Goal: Check status: Check status

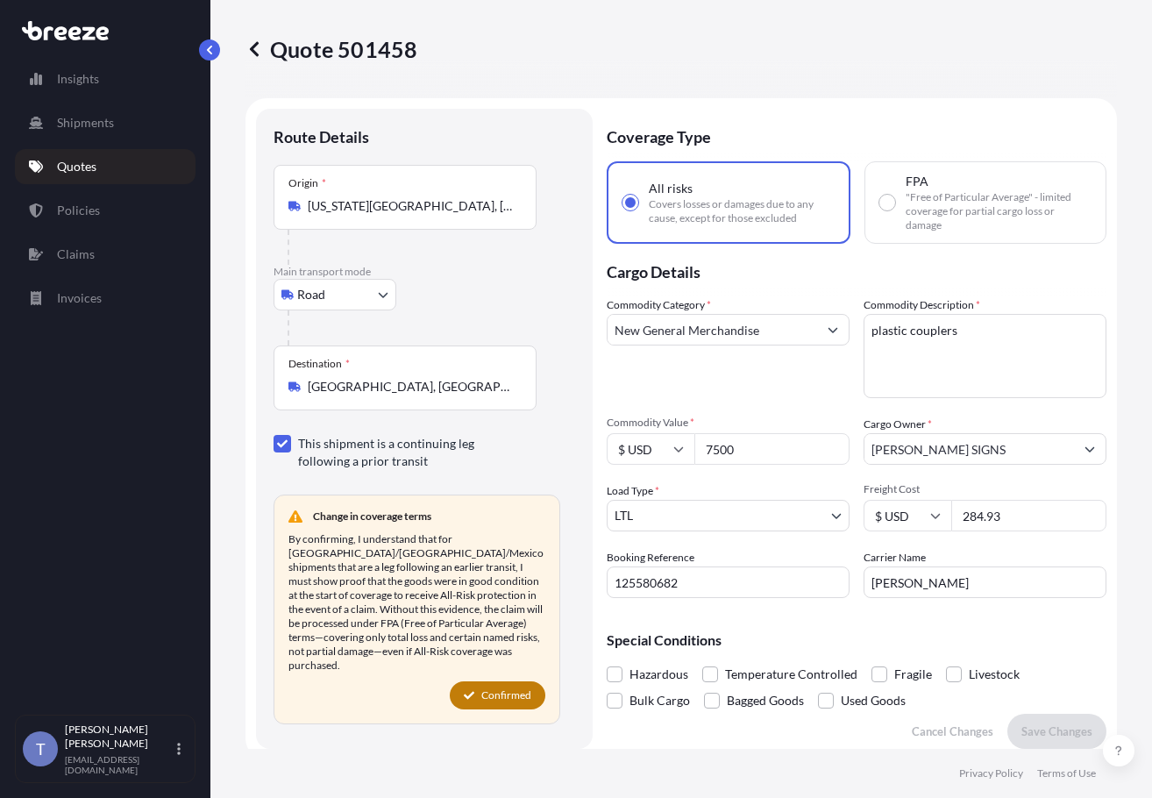
select select "Road"
select select "1"
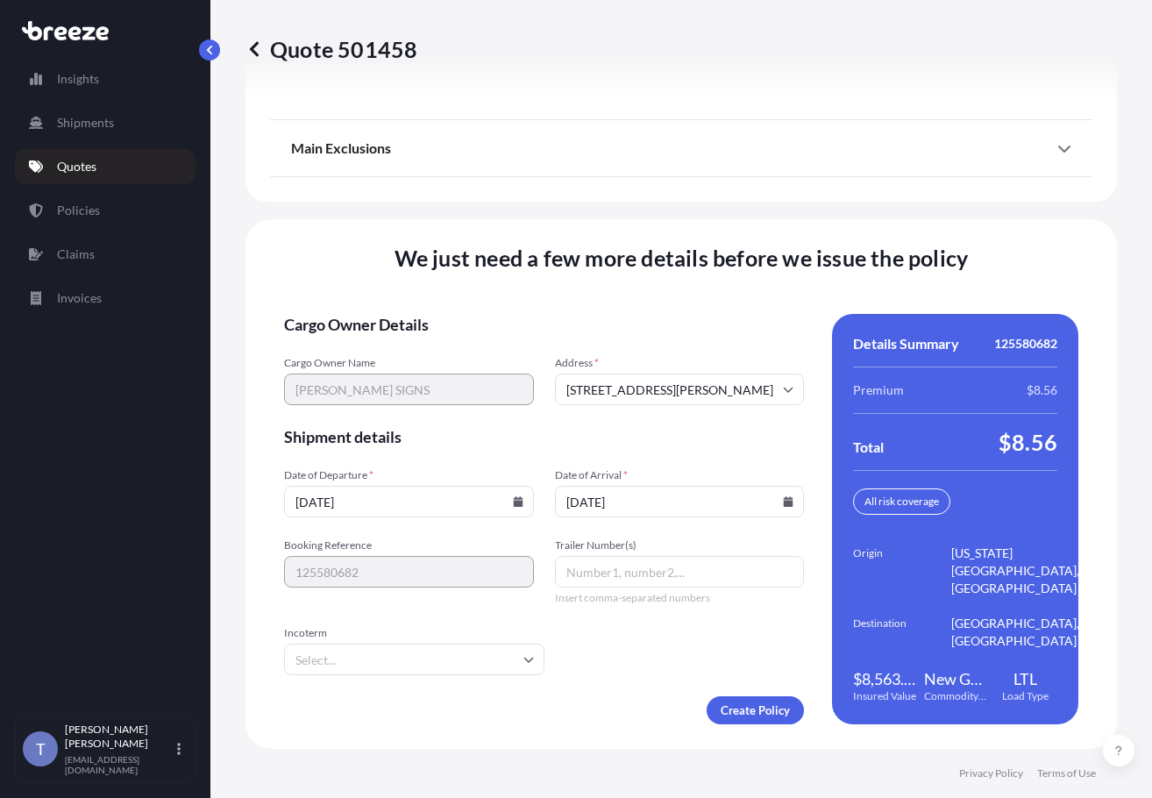
click at [521, 496] on icon at bounding box center [518, 501] width 11 height 11
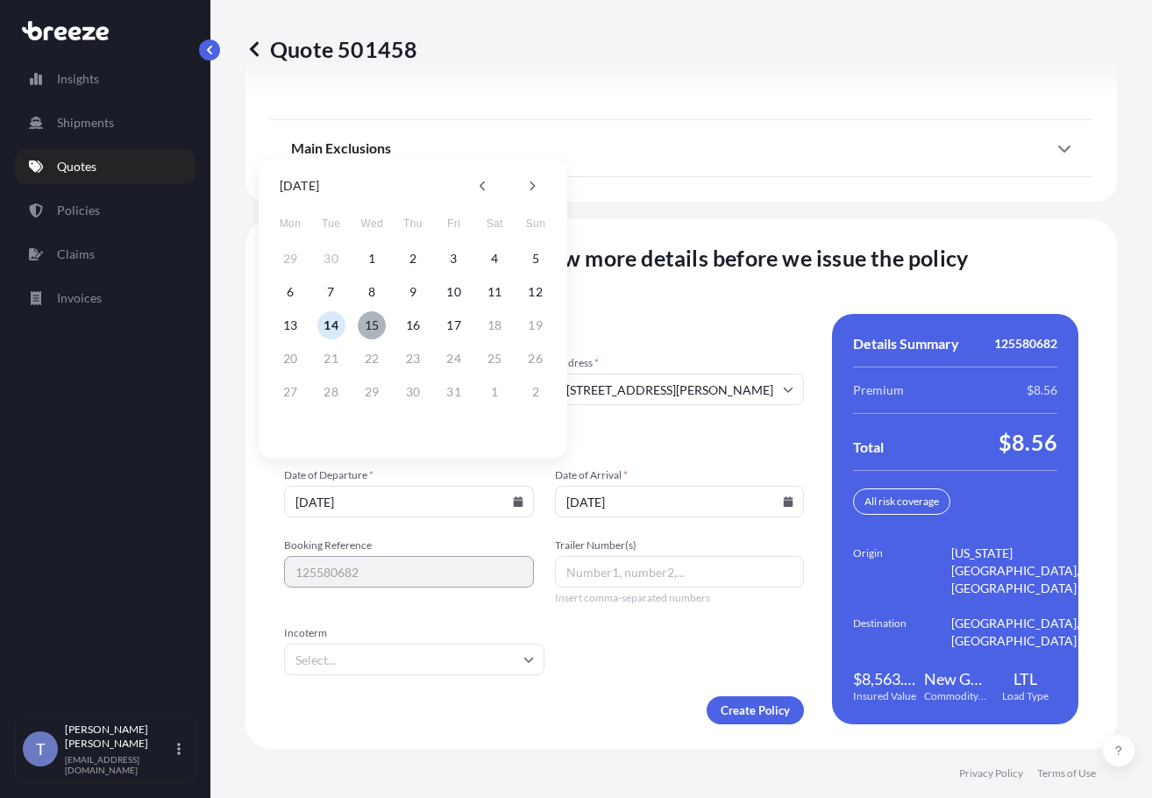
click at [376, 327] on button "15" at bounding box center [372, 325] width 28 height 28
type input "[DATE]"
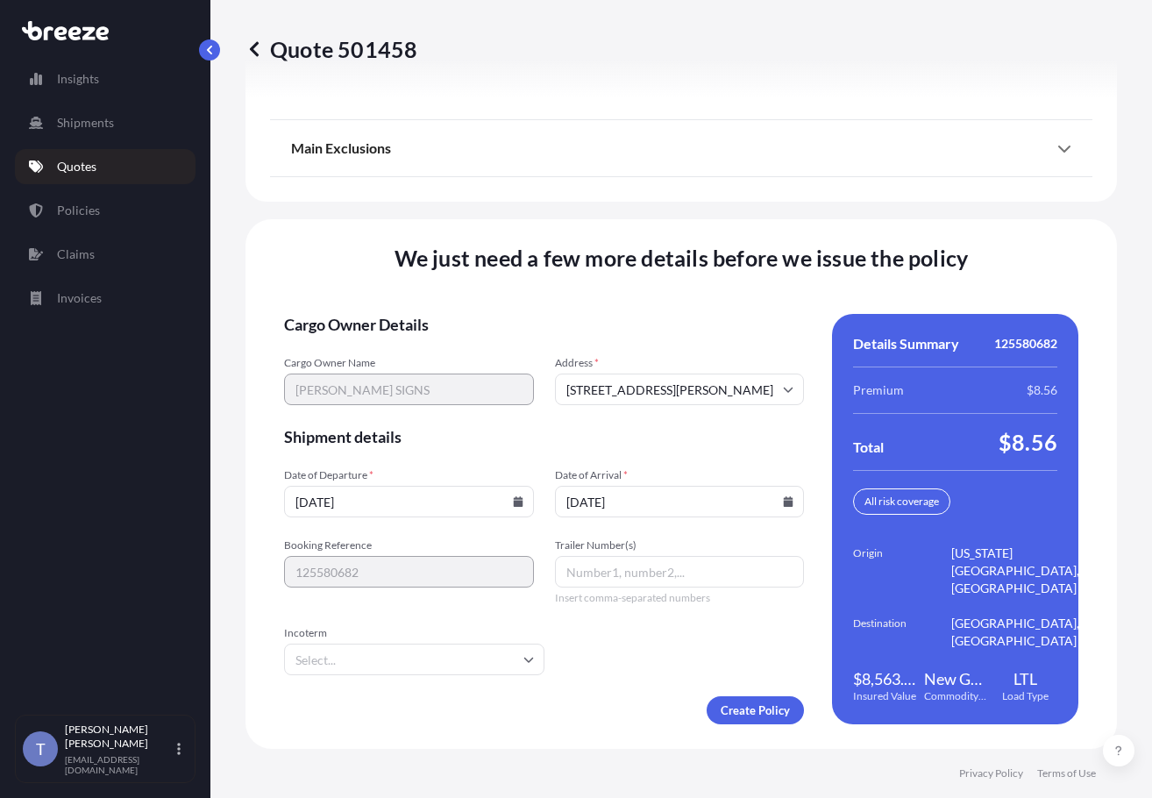
click at [725, 488] on input "[DATE]" at bounding box center [680, 502] width 250 height 32
click at [783, 486] on input "[DATE]" at bounding box center [680, 502] width 250 height 32
click at [784, 496] on icon at bounding box center [789, 501] width 10 height 11
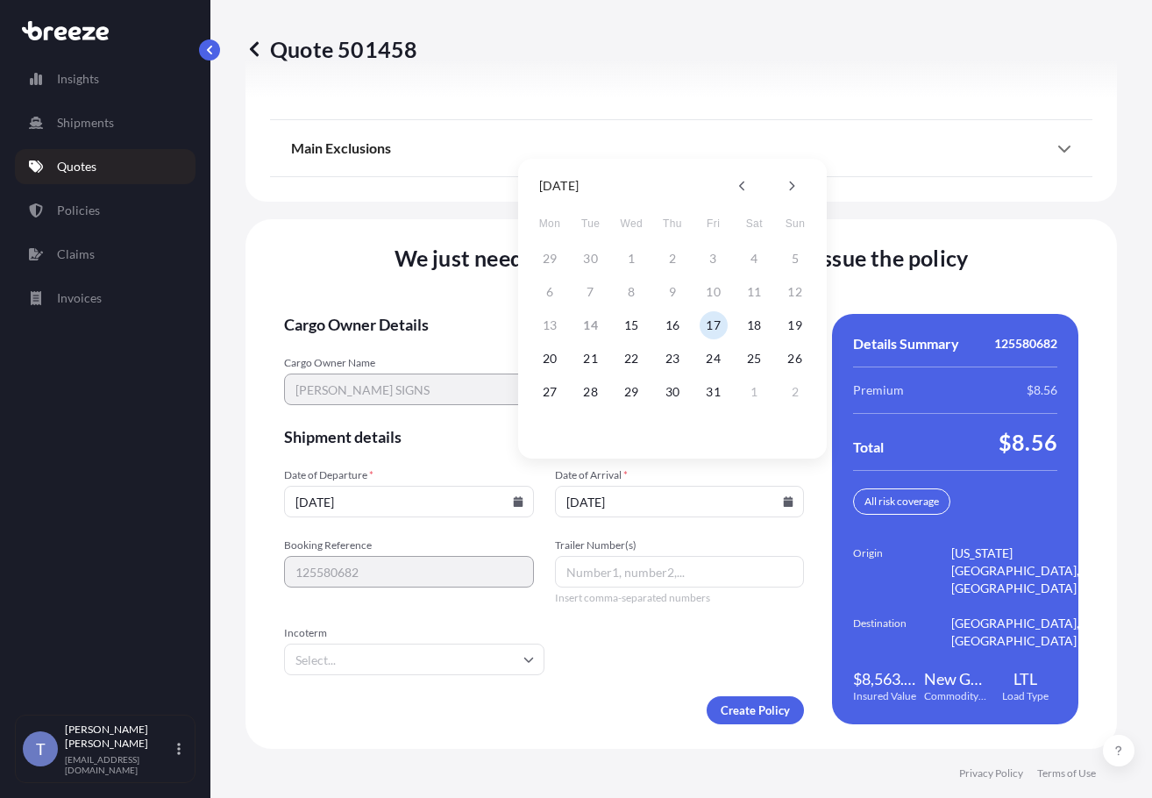
click at [564, 356] on div "20 21 22 23 24 25 26" at bounding box center [672, 359] width 281 height 32
click at [548, 359] on button "20" at bounding box center [550, 359] width 28 height 28
type input "[DATE]"
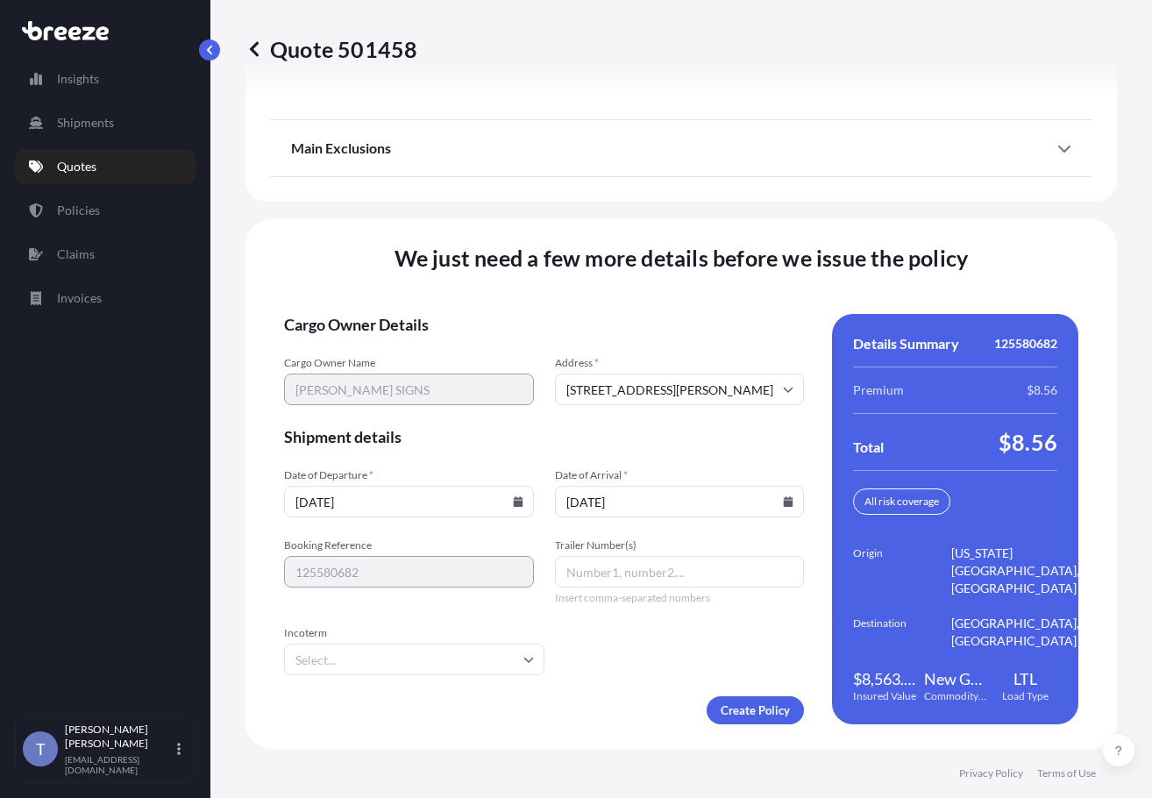
drag, startPoint x: 613, startPoint y: 643, endPoint x: 623, endPoint y: 643, distance: 10.5
click at [617, 643] on form "Cargo Owner Details Cargo Owner Name [PERSON_NAME] SIGNS Address * [STREET_ADDR…" at bounding box center [544, 519] width 520 height 410
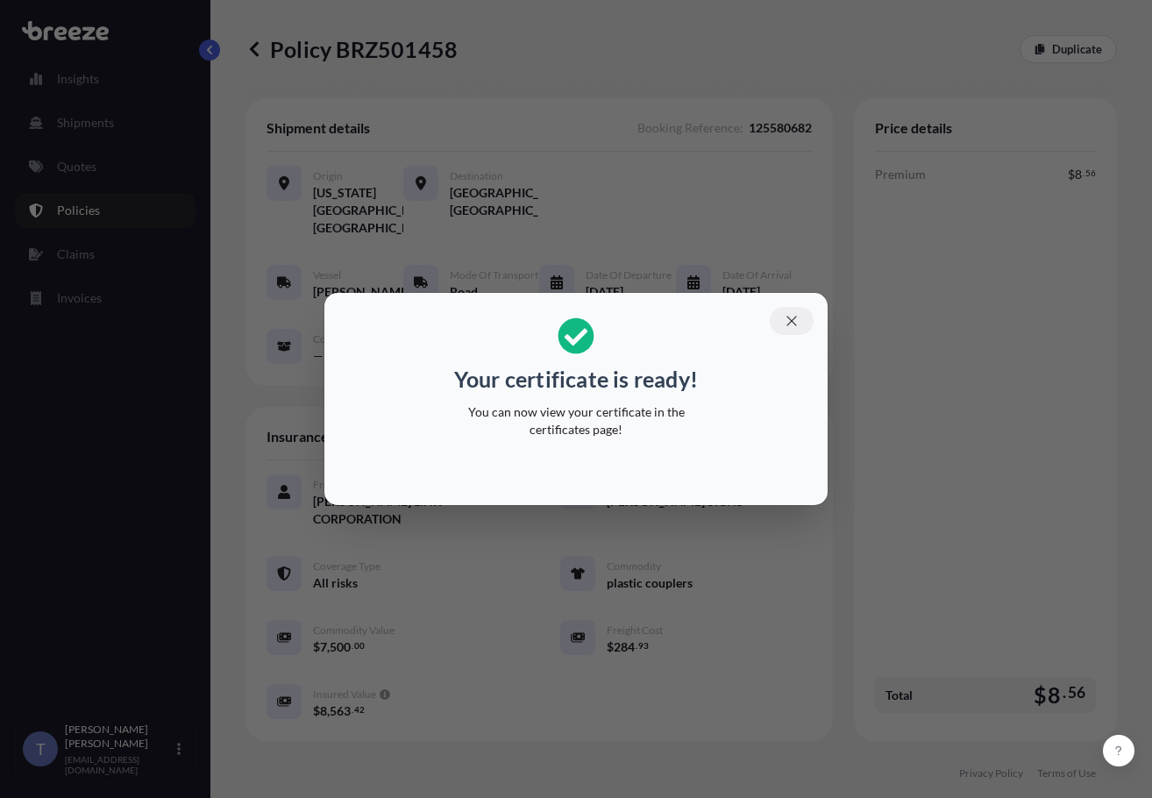
click at [800, 313] on icon "button" at bounding box center [792, 321] width 16 height 16
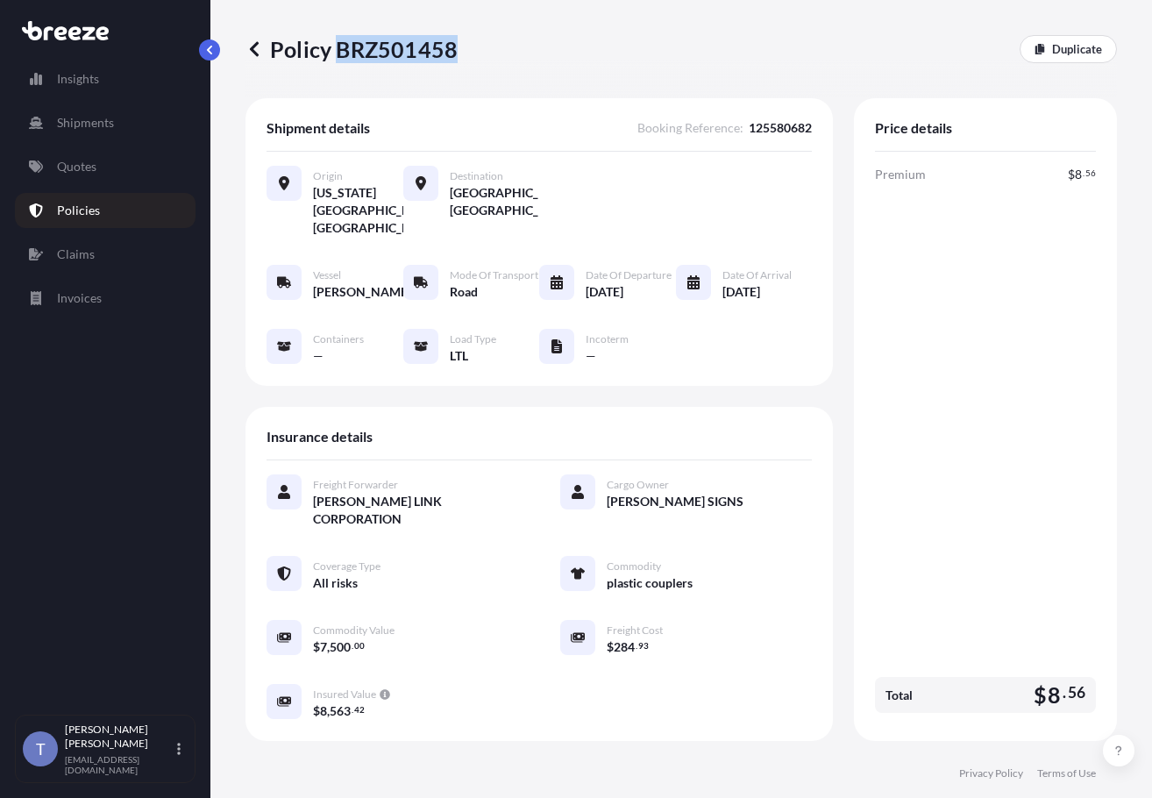
drag, startPoint x: 346, startPoint y: 54, endPoint x: 460, endPoint y: 55, distance: 114.0
click at [458, 55] on p "Policy BRZ501458" at bounding box center [352, 49] width 212 height 28
copy p "BRZ501458"
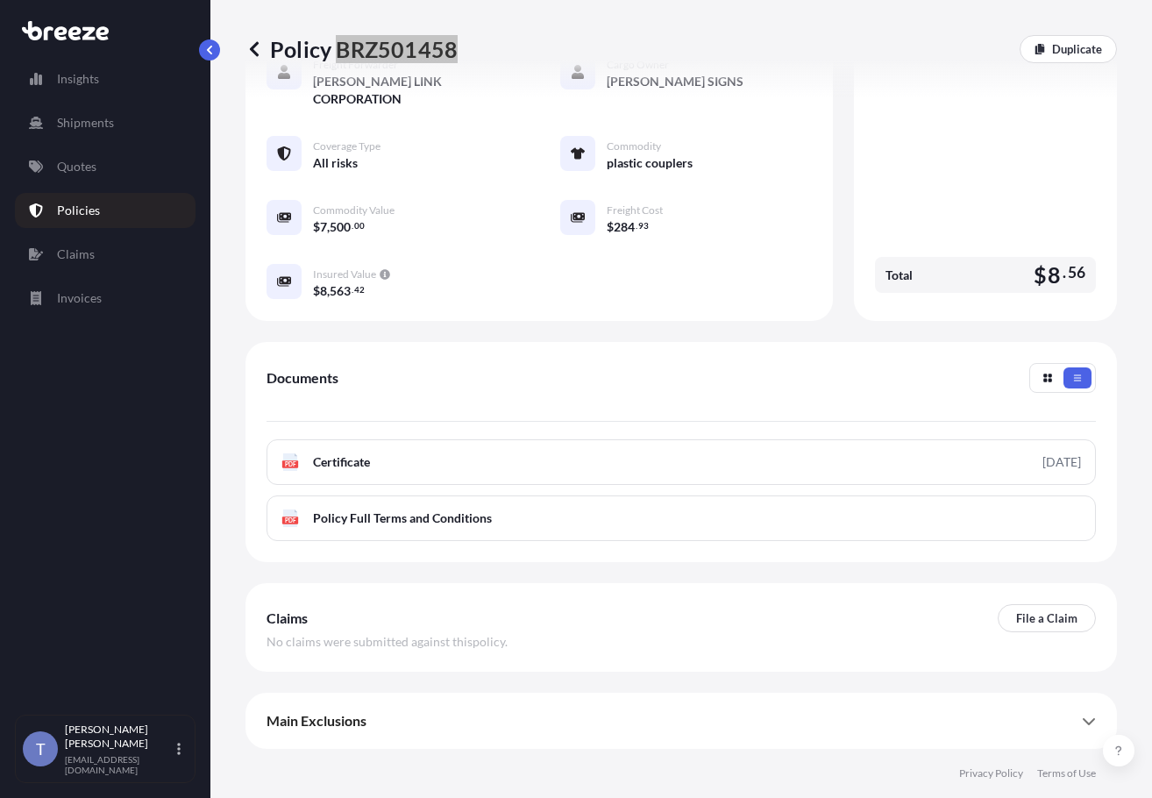
scroll to position [503, 0]
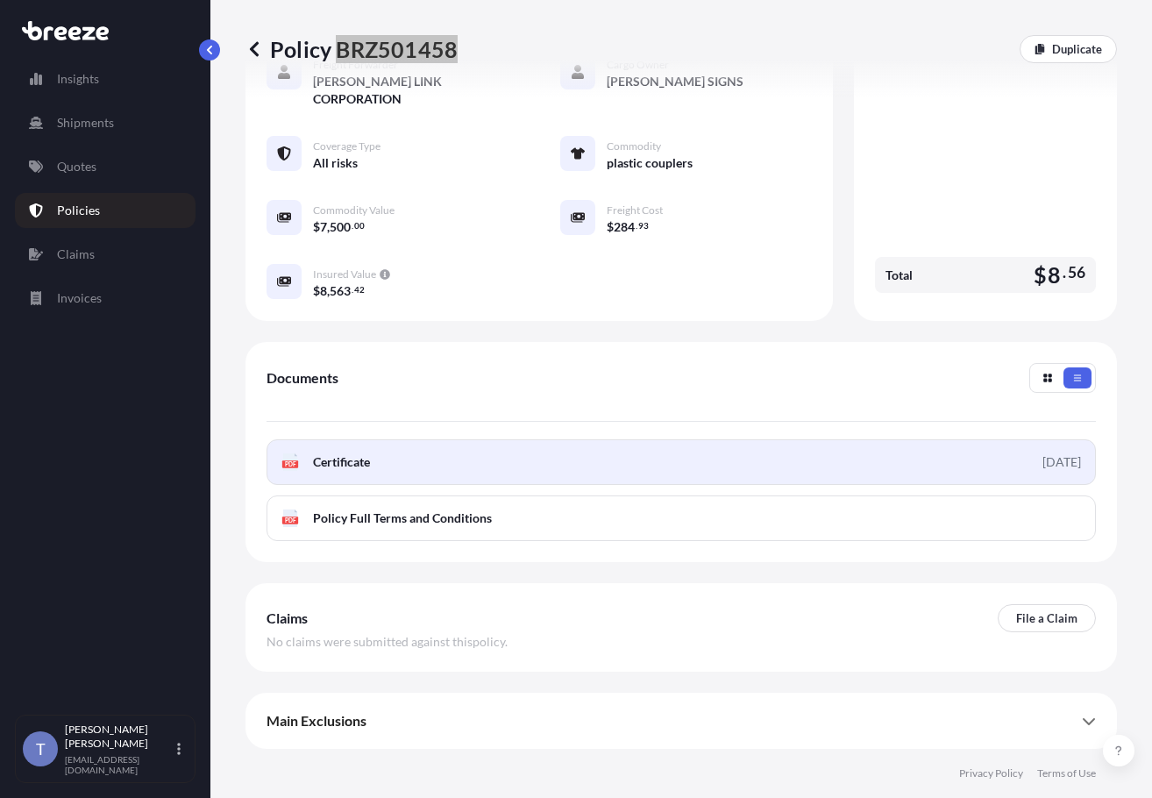
click at [753, 439] on link "PDF Certificate [DATE]" at bounding box center [682, 462] width 830 height 46
